Goal: Check status: Check status

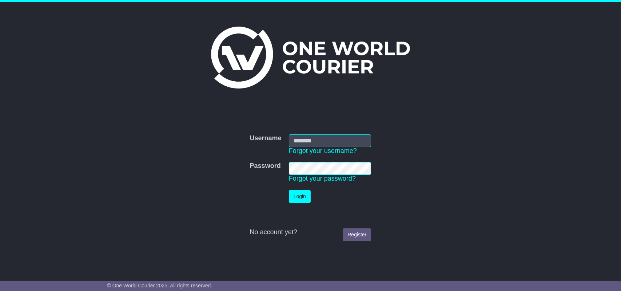
type input "**********"
click at [300, 199] on button "Login" at bounding box center [300, 196] width 22 height 13
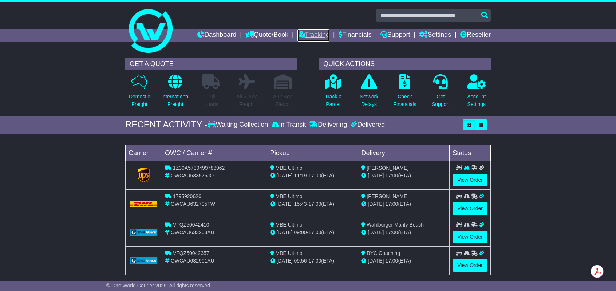
click at [317, 35] on link "Tracking" at bounding box center [313, 35] width 32 height 12
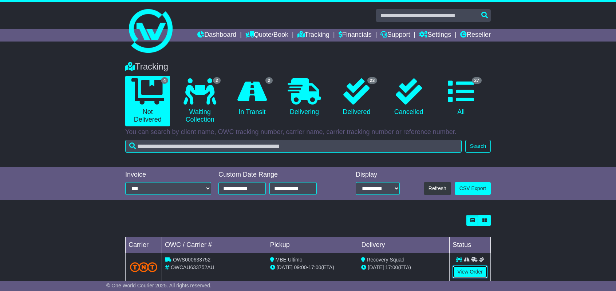
click at [469, 269] on link "View Order" at bounding box center [469, 271] width 35 height 13
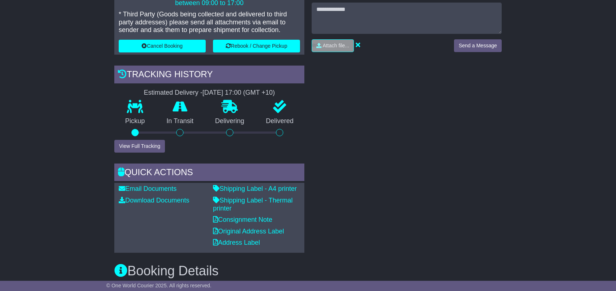
scroll to position [364, 0]
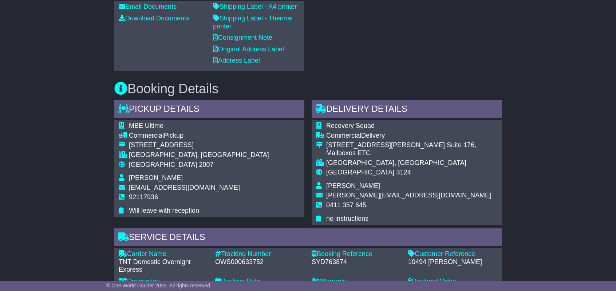
click at [239, 258] on div "OWS000633752" at bounding box center [259, 262] width 89 height 8
copy div "OWS000633752"
